Goal: Navigation & Orientation: Find specific page/section

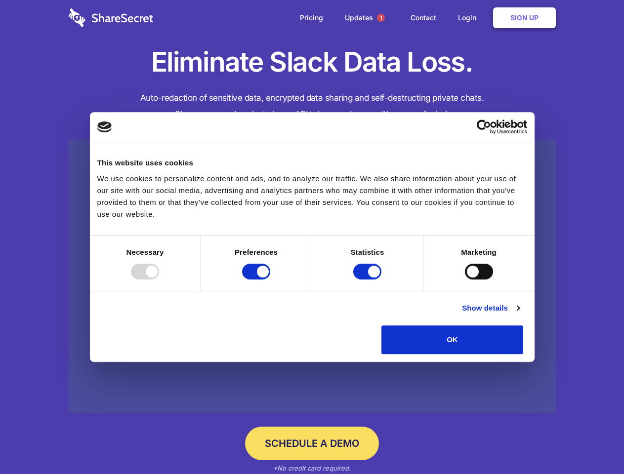
click at [159, 279] on div at bounding box center [145, 272] width 28 height 16
click at [270, 279] on input "Preferences" at bounding box center [256, 272] width 28 height 16
checkbox input "false"
click at [368, 279] on input "Statistics" at bounding box center [367, 272] width 28 height 16
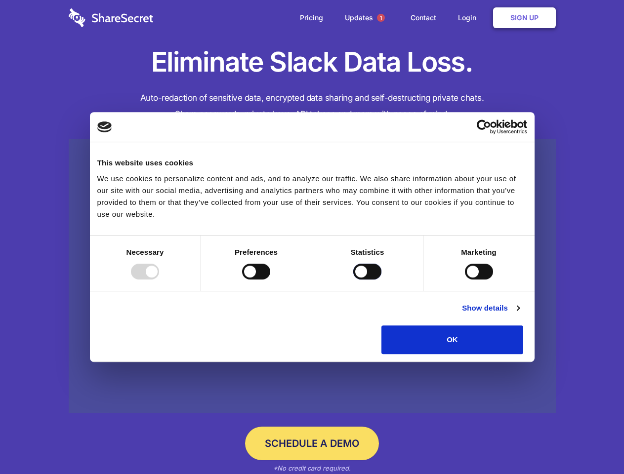
checkbox input "false"
click at [465, 279] on input "Marketing" at bounding box center [479, 272] width 28 height 16
checkbox input "true"
click at [519, 314] on link "Show details" at bounding box center [490, 308] width 57 height 12
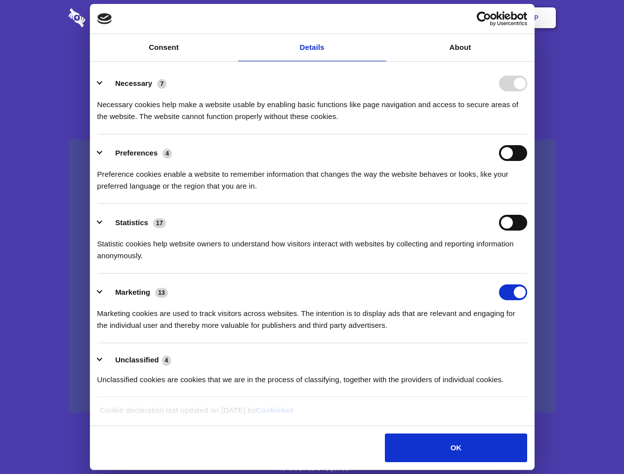
click at [531, 358] on ul "Necessary 7 Necessary cookies help make a website usable by enabling basic func…" at bounding box center [311, 231] width 439 height 333
click at [380, 18] on span "1" at bounding box center [381, 18] width 8 height 8
